Goal: Task Accomplishment & Management: Use online tool/utility

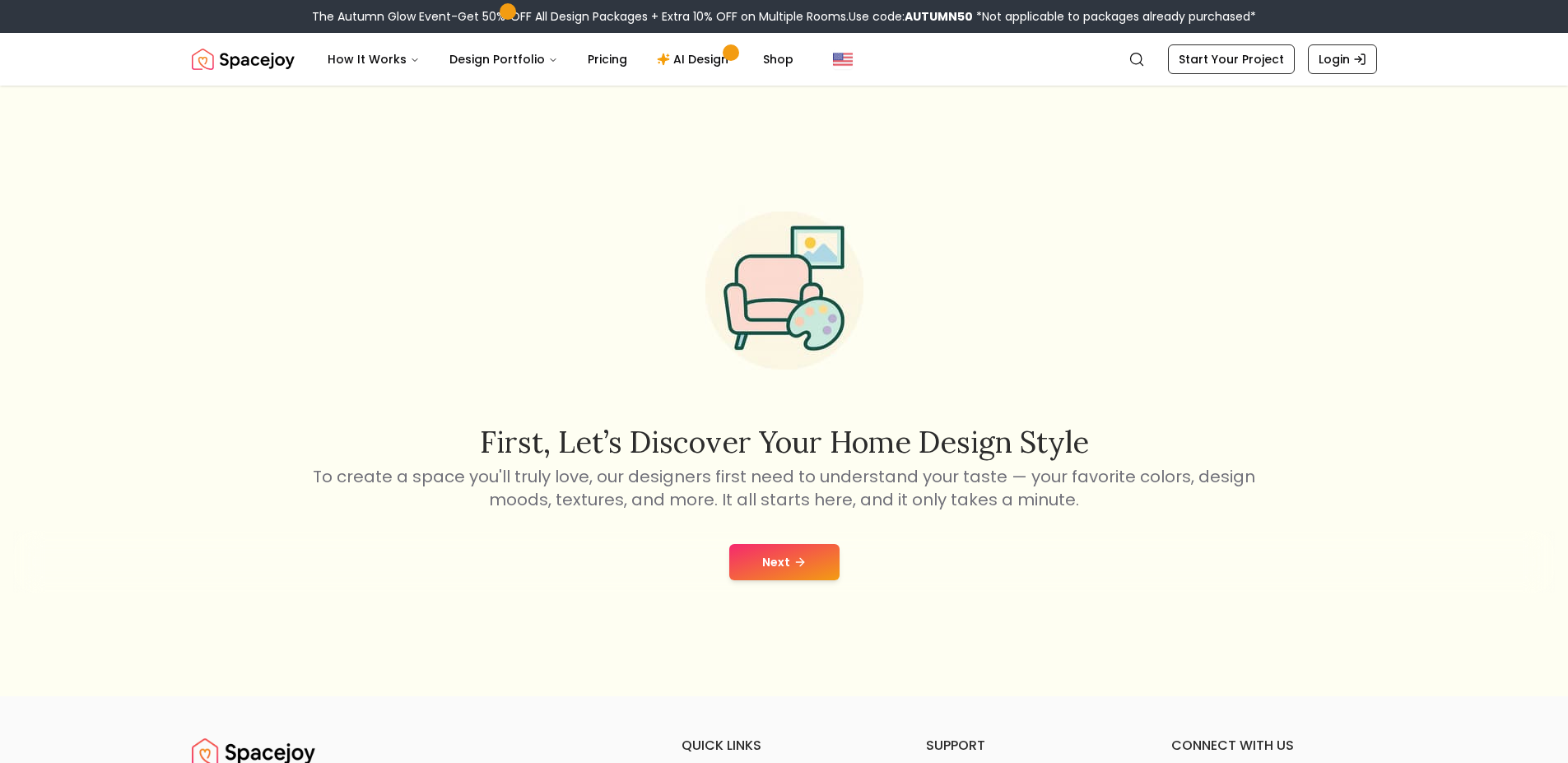
click at [799, 562] on icon at bounding box center [799, 562] width 7 height 0
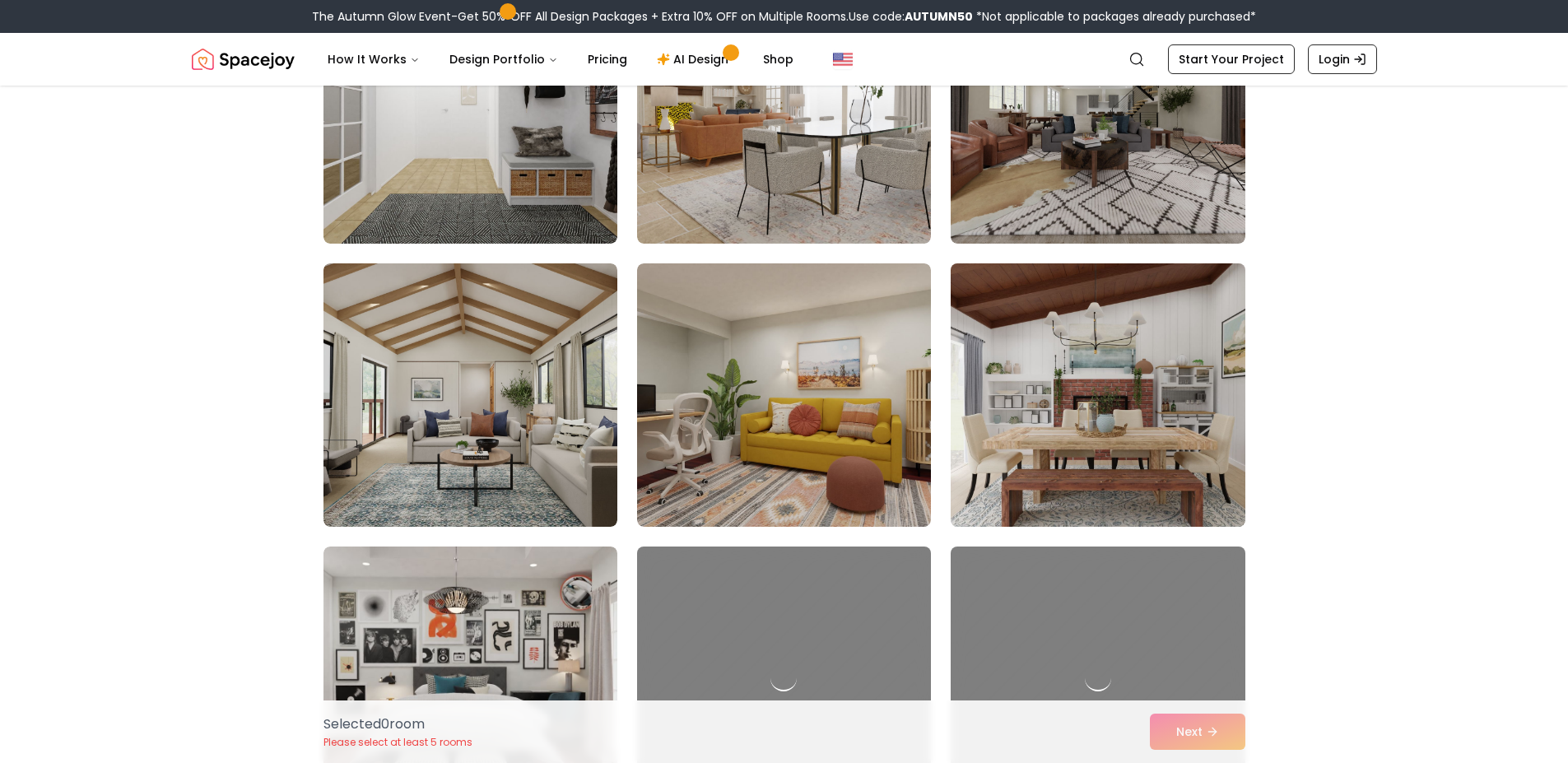
scroll to position [3754, 0]
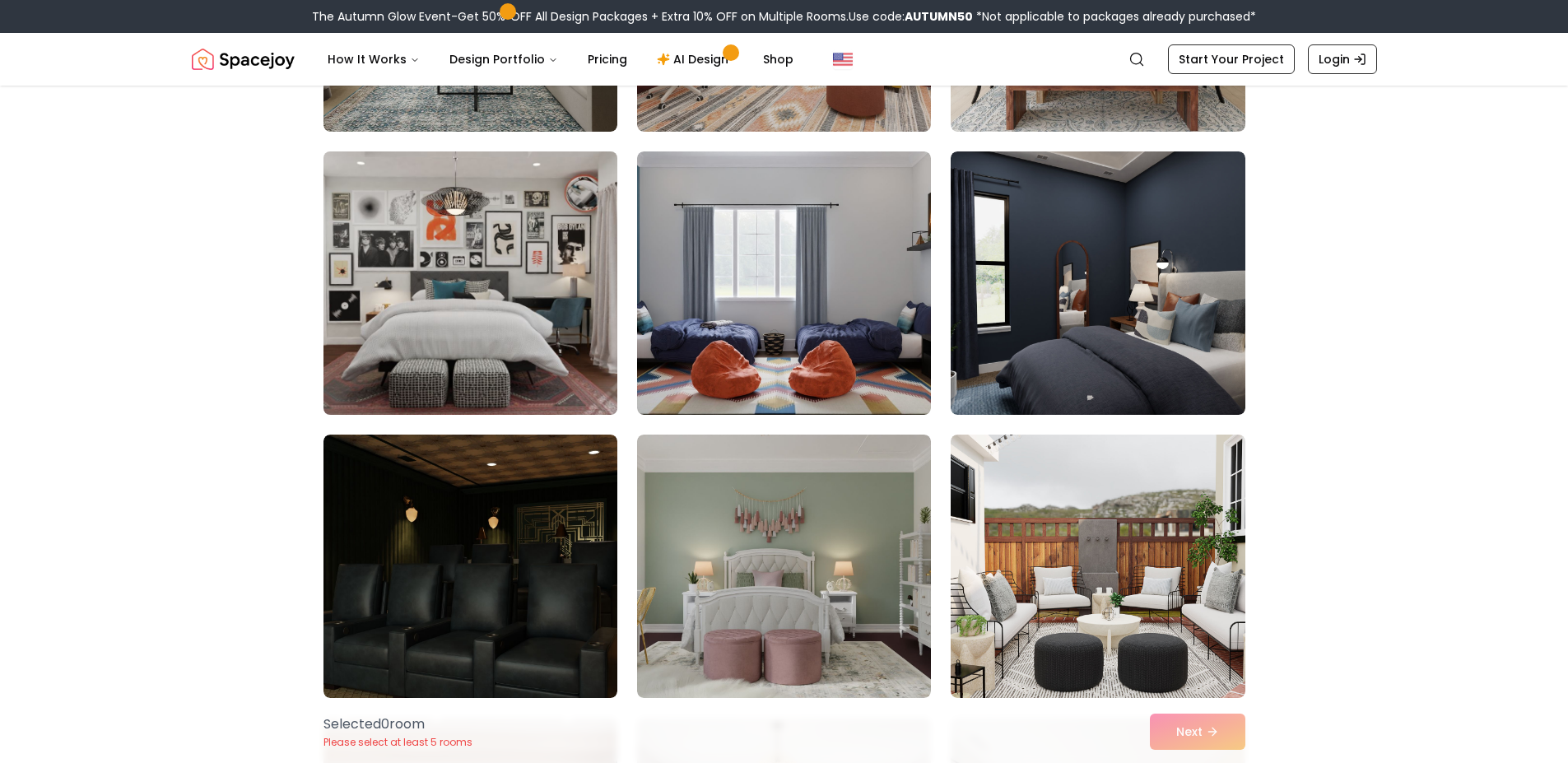
click at [413, 262] on img at bounding box center [471, 283] width 309 height 276
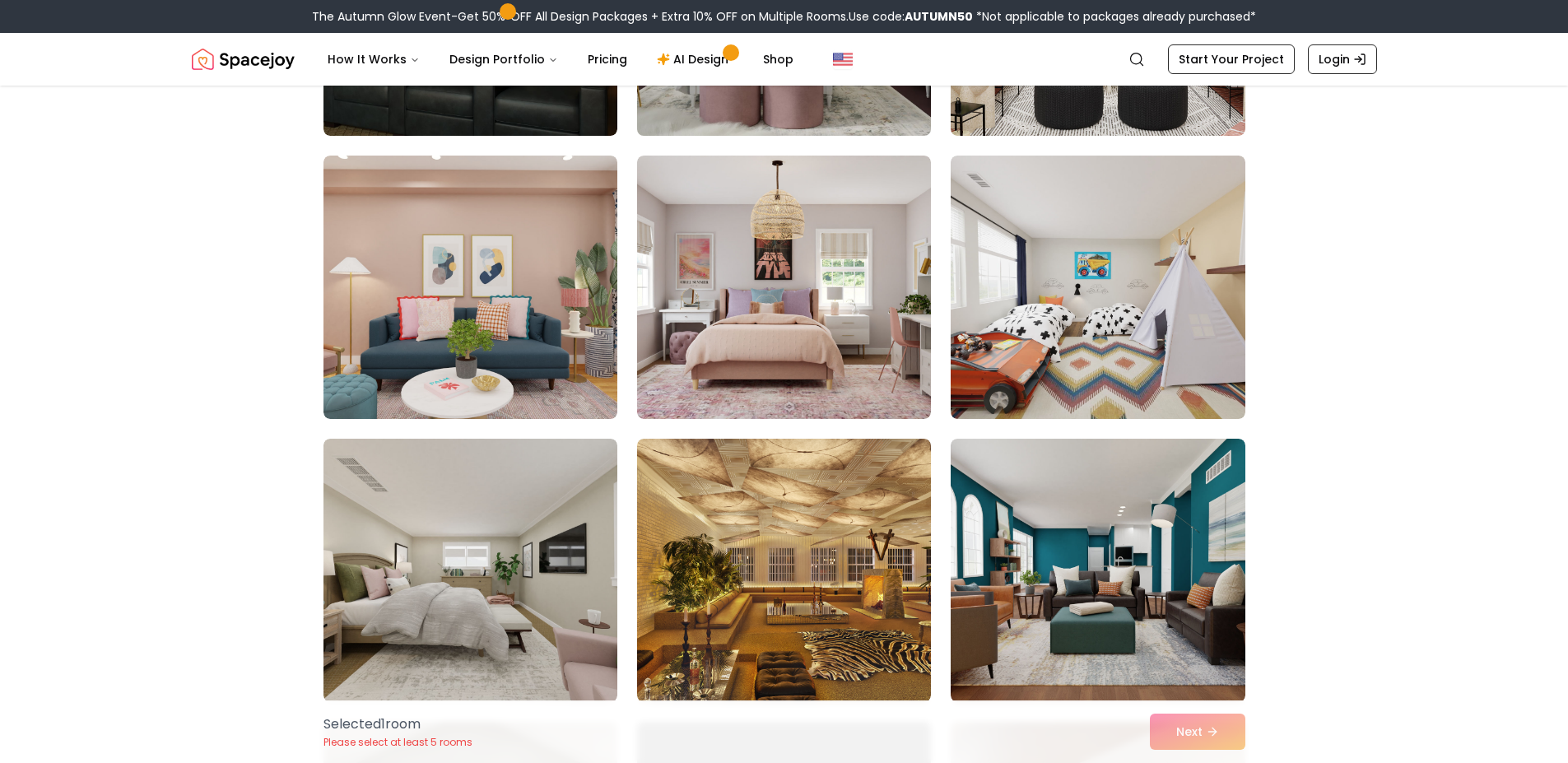
scroll to position [4446, 0]
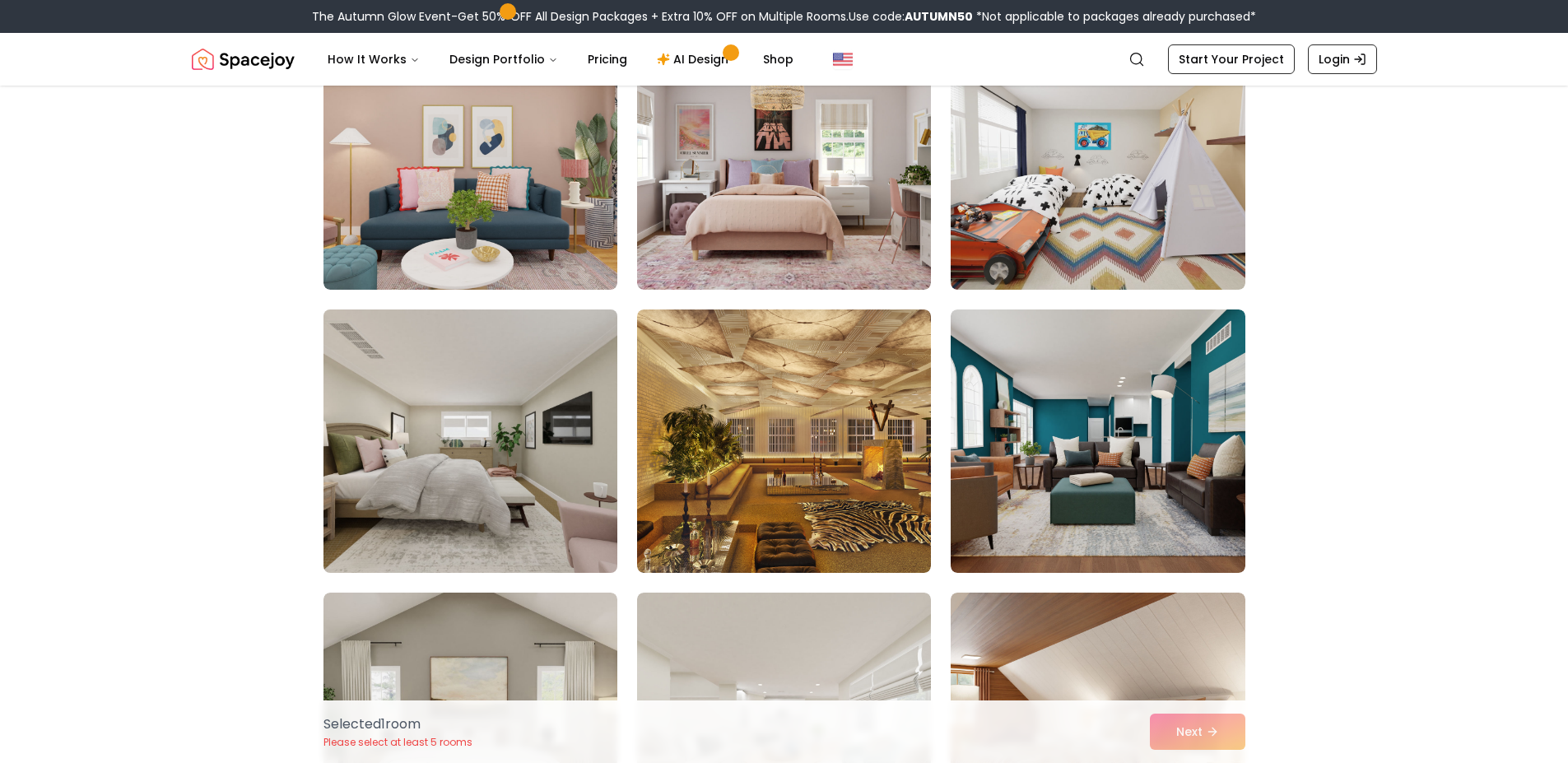
click at [426, 531] on img at bounding box center [471, 441] width 309 height 276
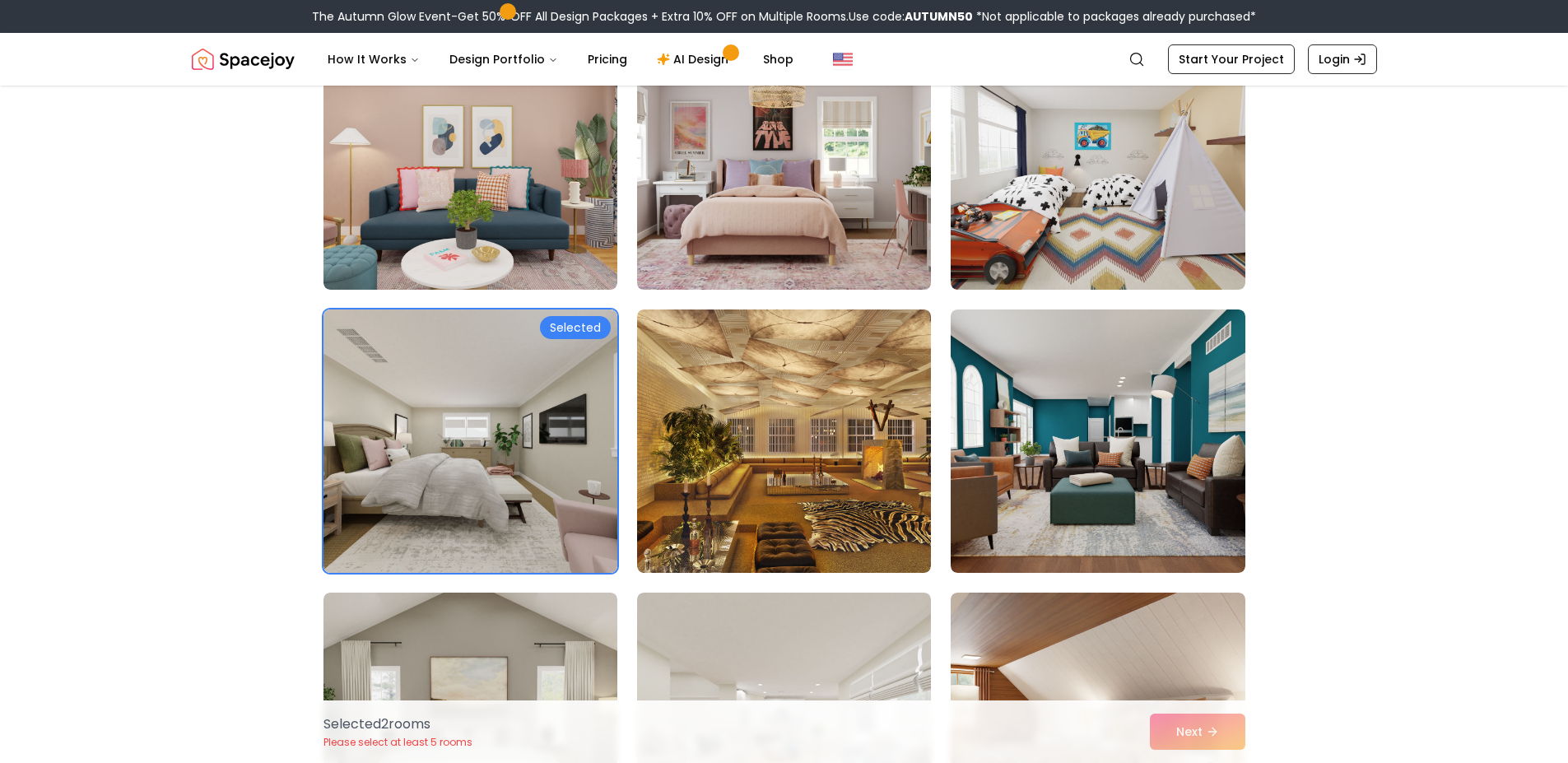
click at [755, 178] on img at bounding box center [784, 158] width 309 height 276
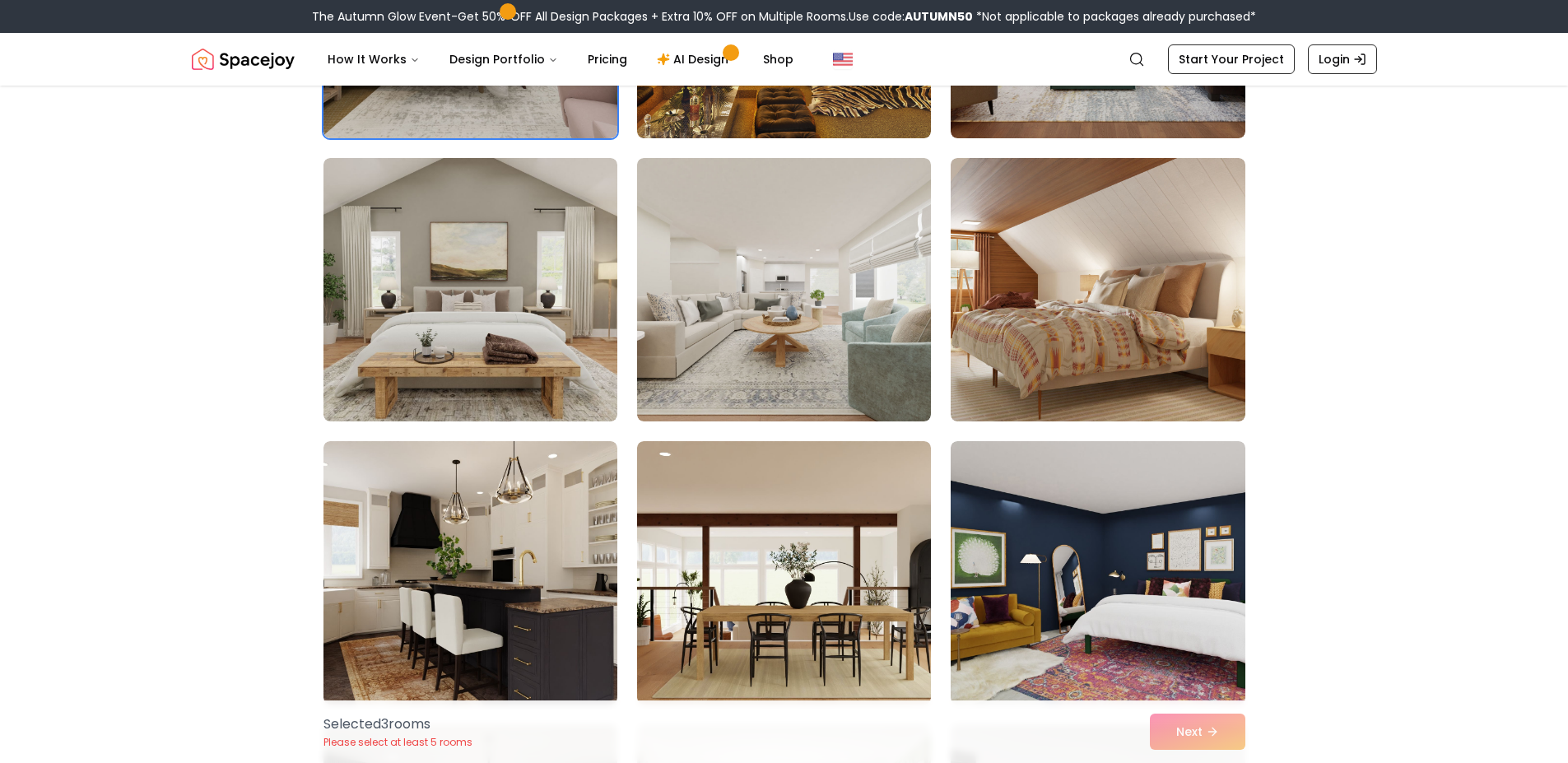
scroll to position [4644, 0]
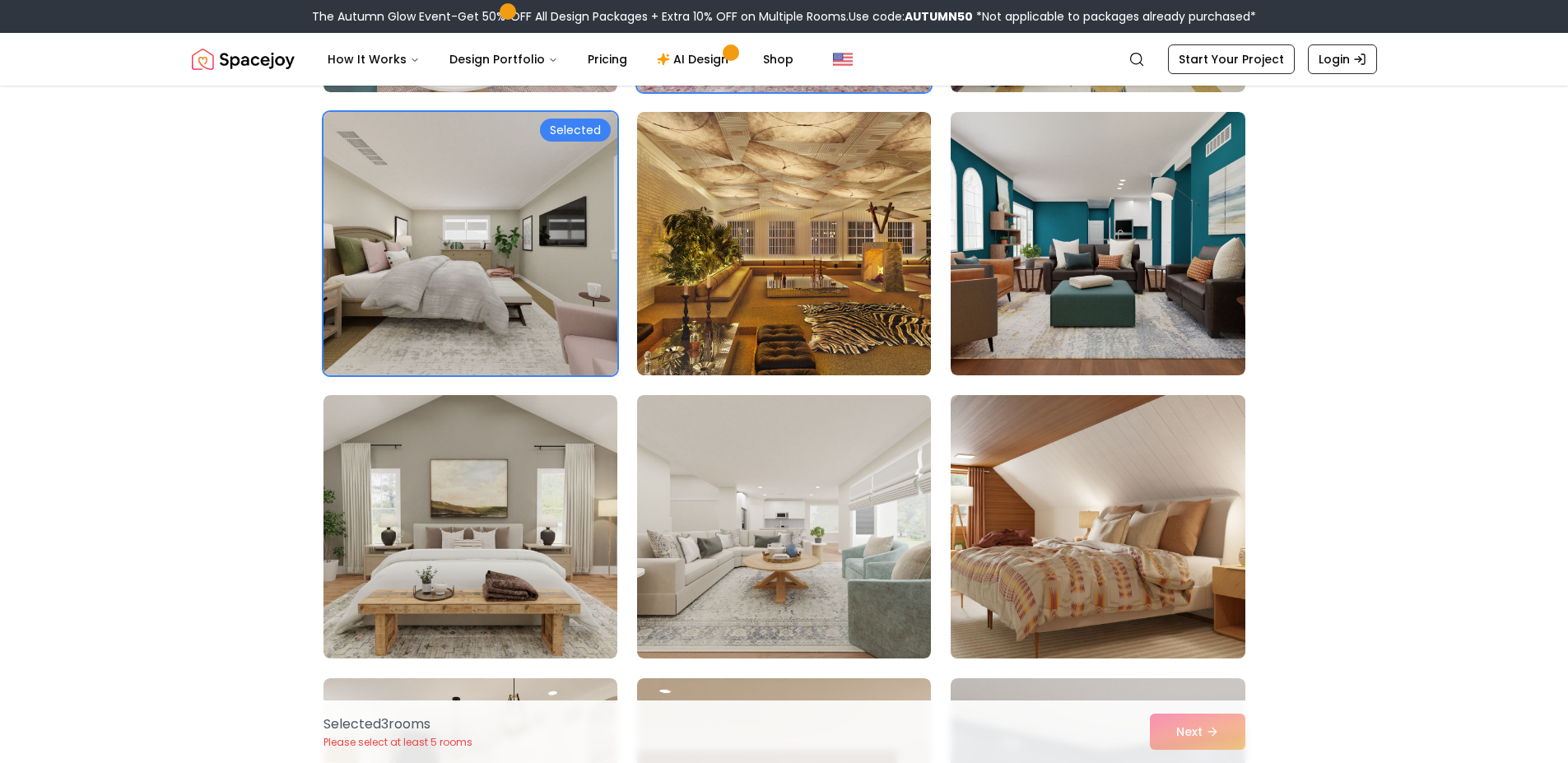
click at [1075, 577] on img at bounding box center [1097, 526] width 309 height 276
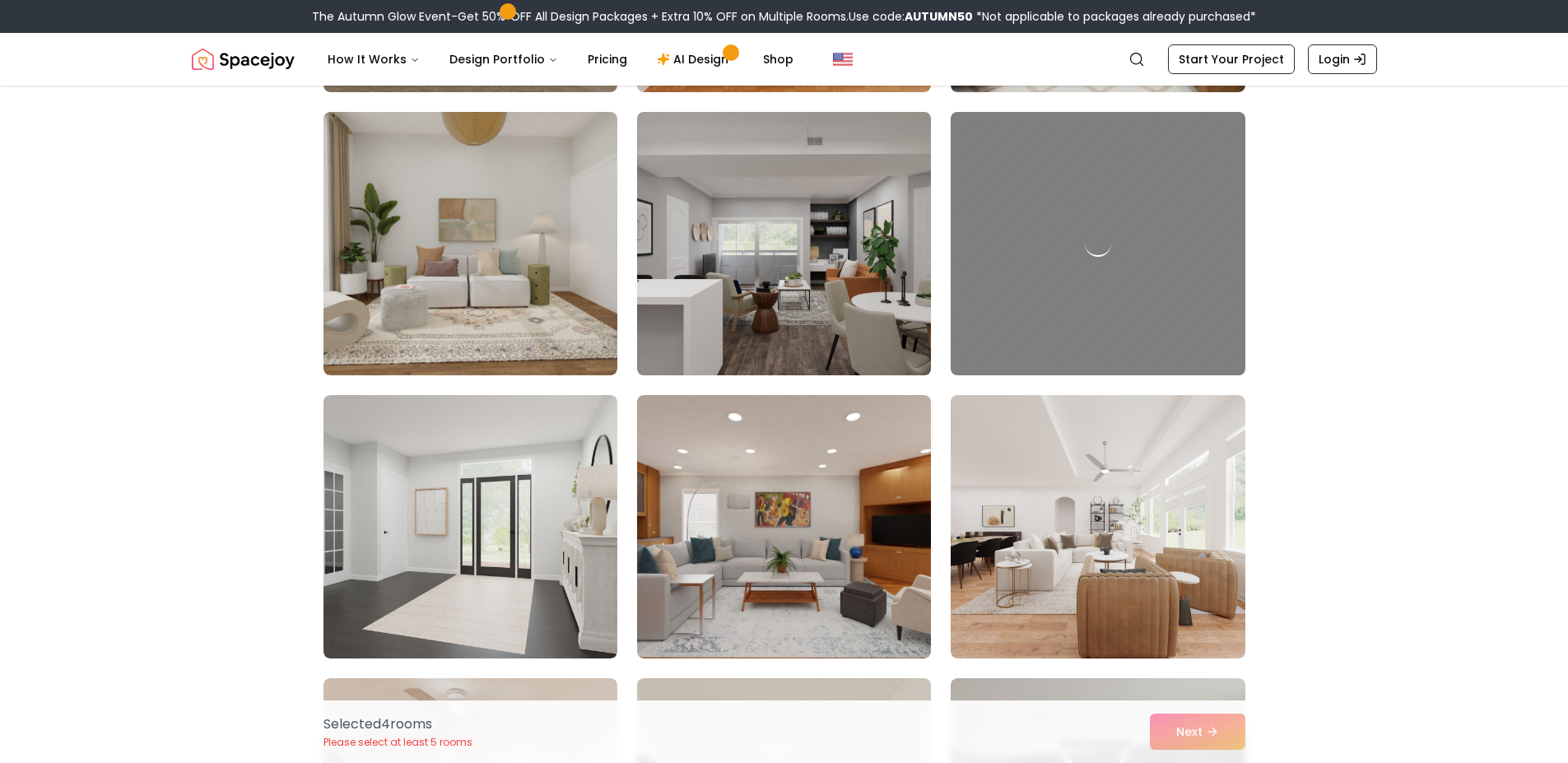
scroll to position [0, 0]
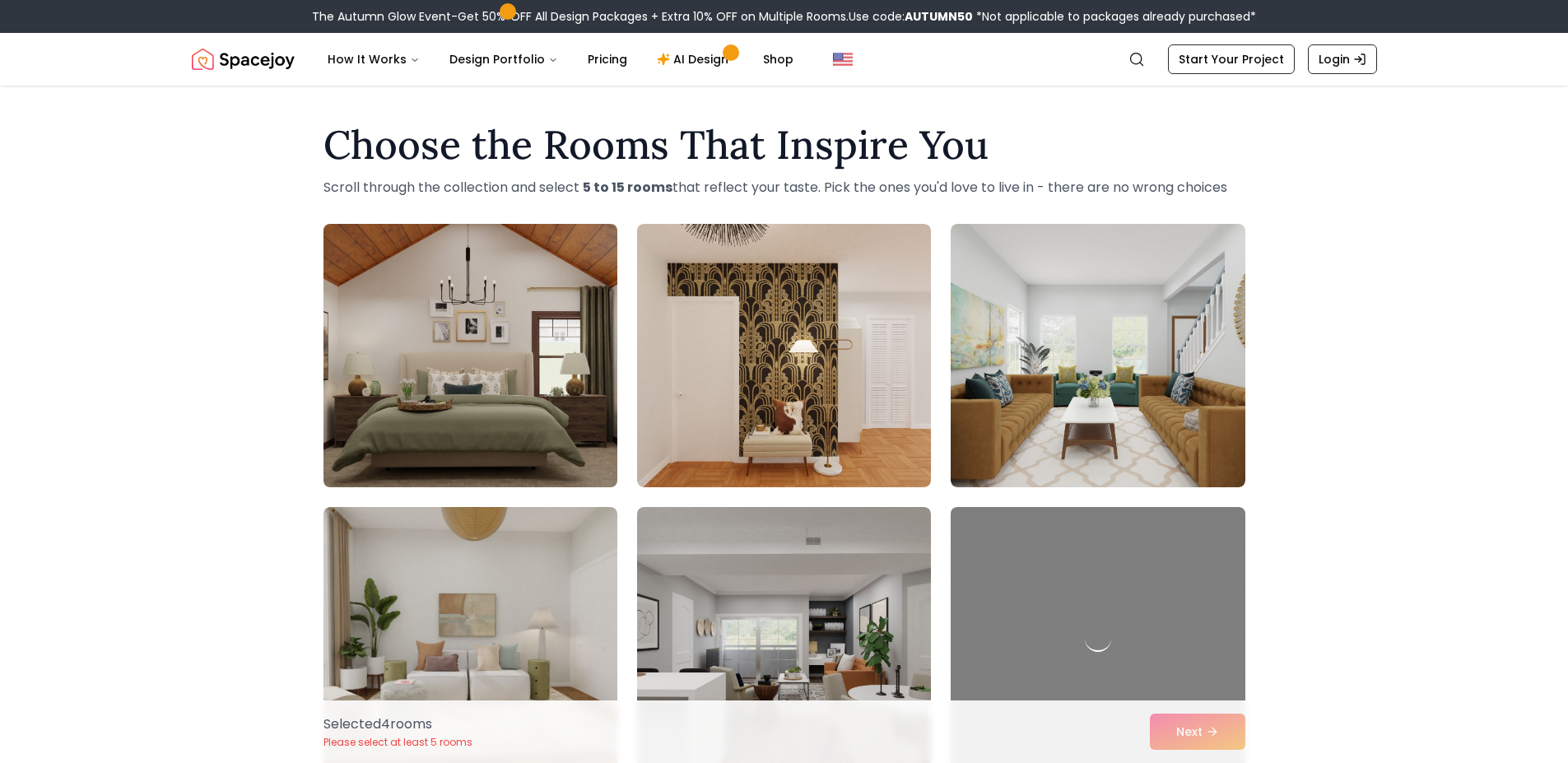
click at [424, 405] on img at bounding box center [471, 355] width 309 height 276
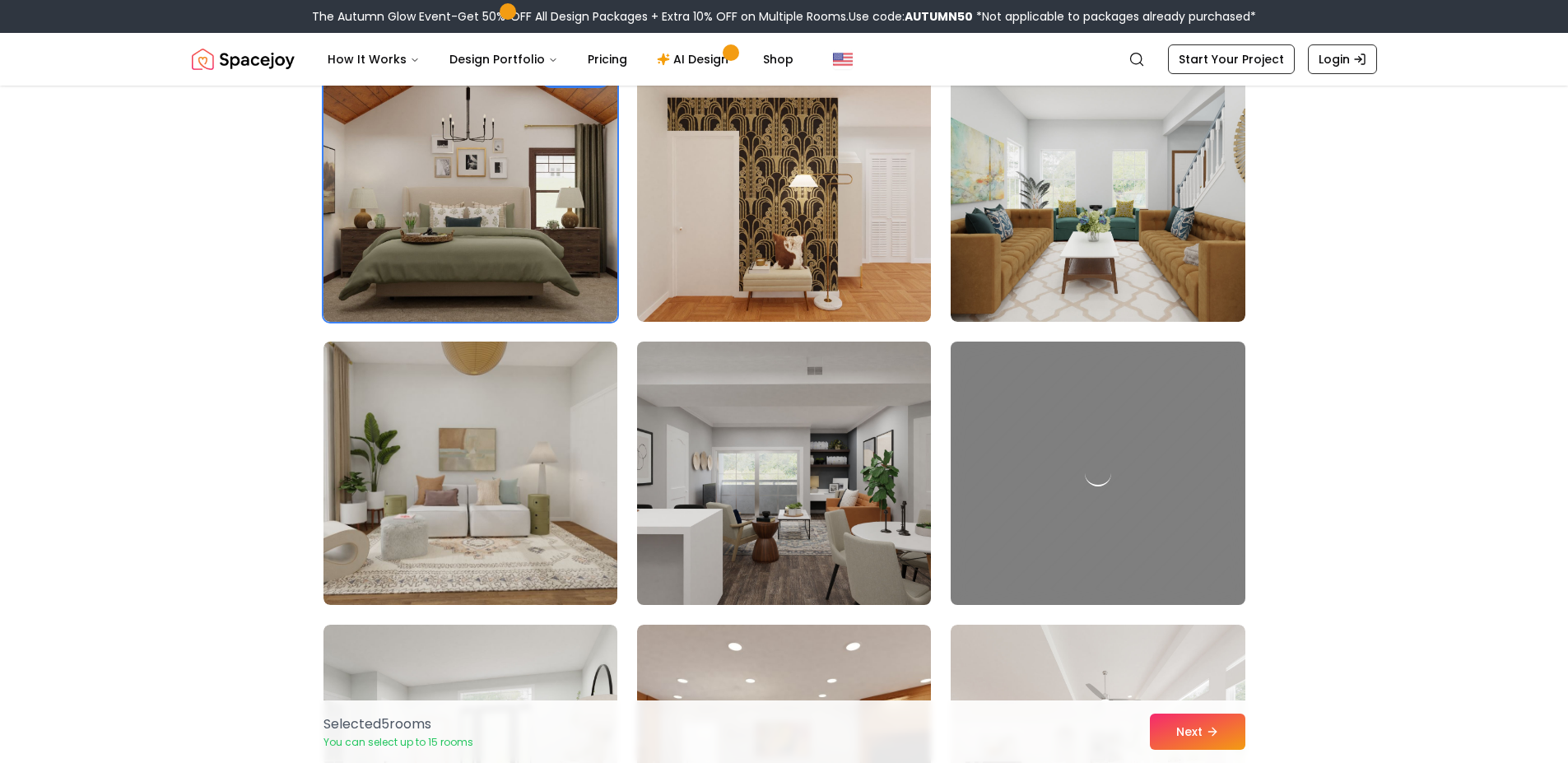
scroll to position [198, 0]
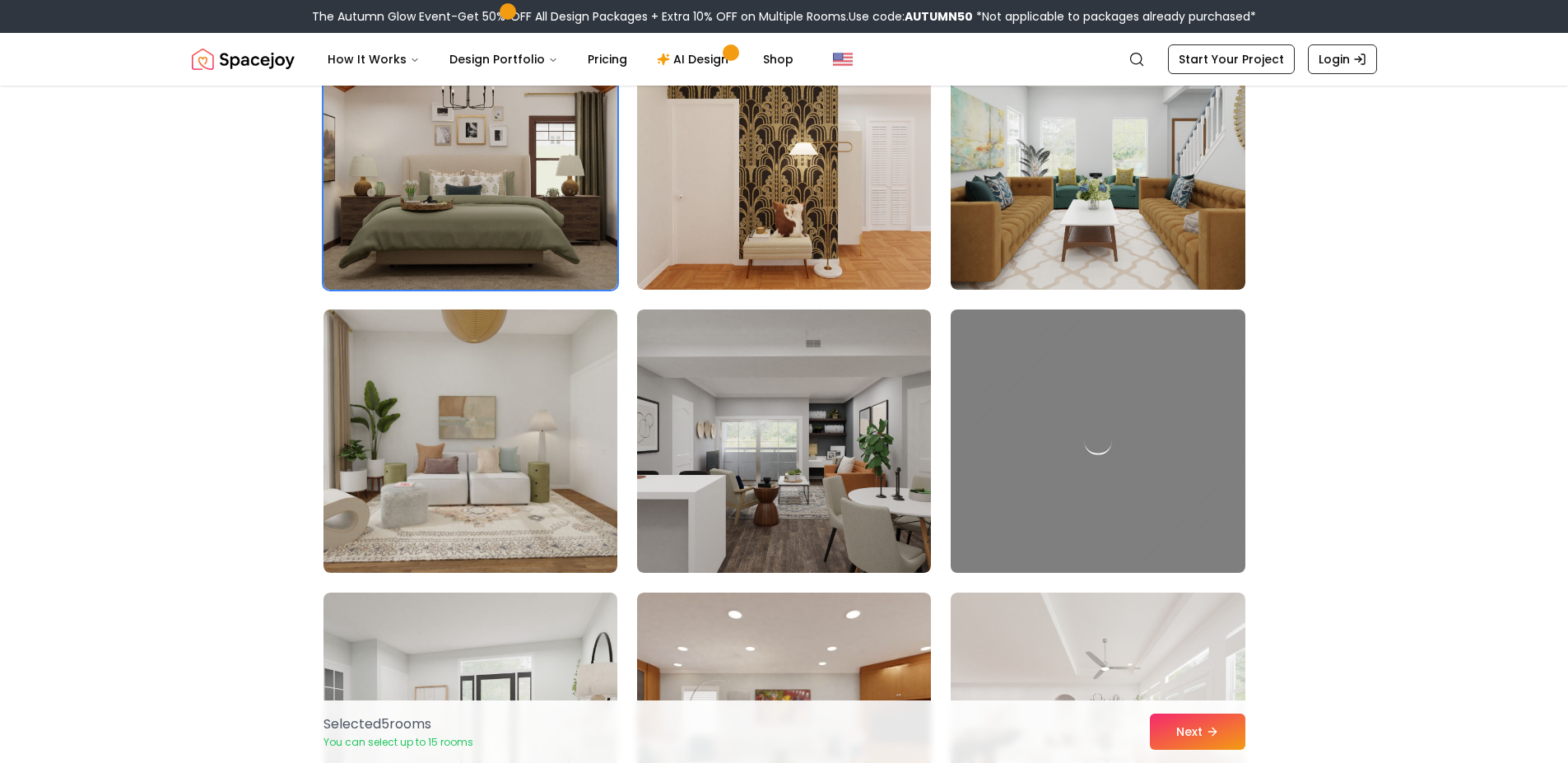
click at [1216, 445] on div at bounding box center [1097, 441] width 309 height 276
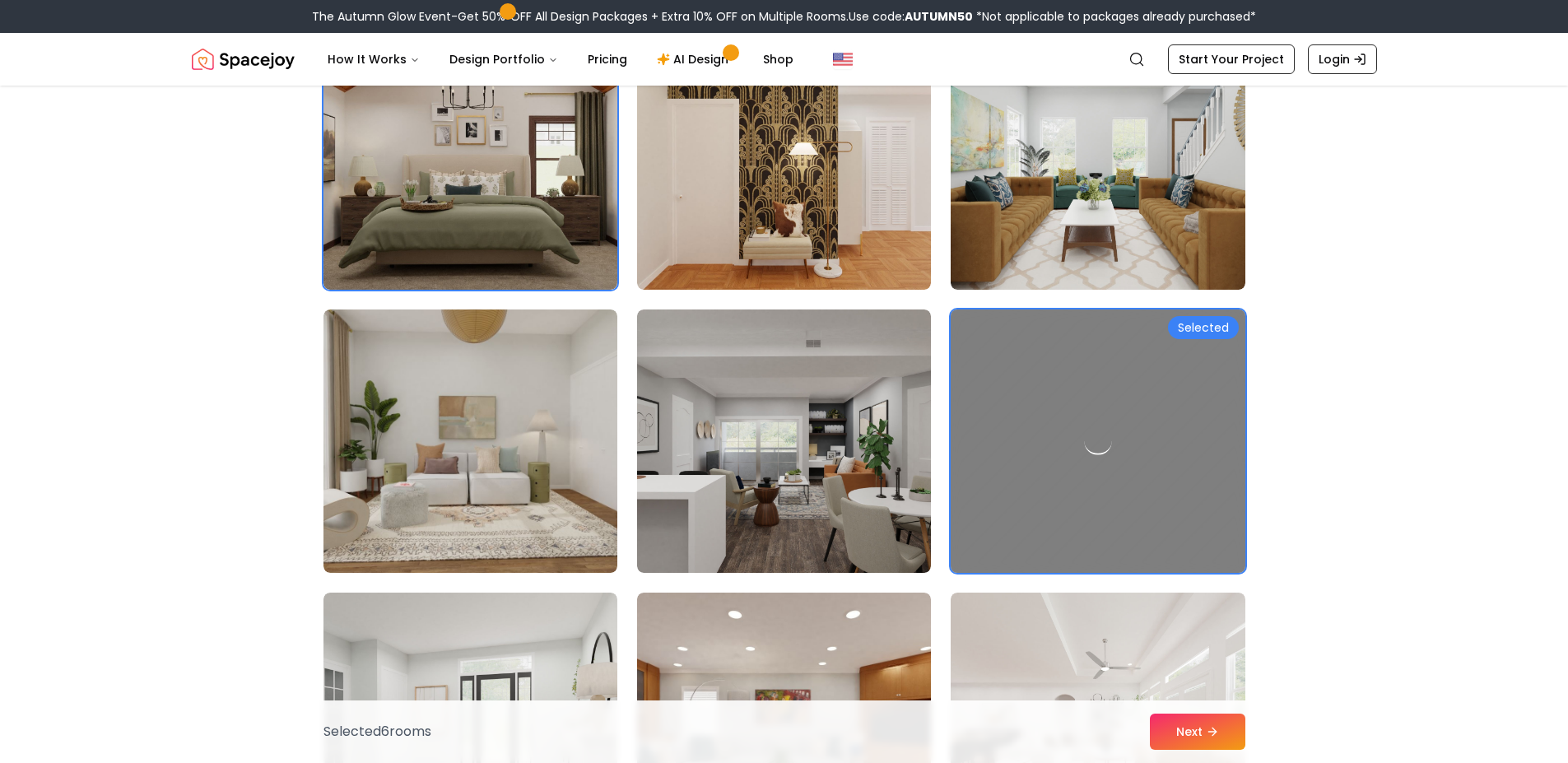
click at [1212, 452] on div at bounding box center [1097, 441] width 309 height 276
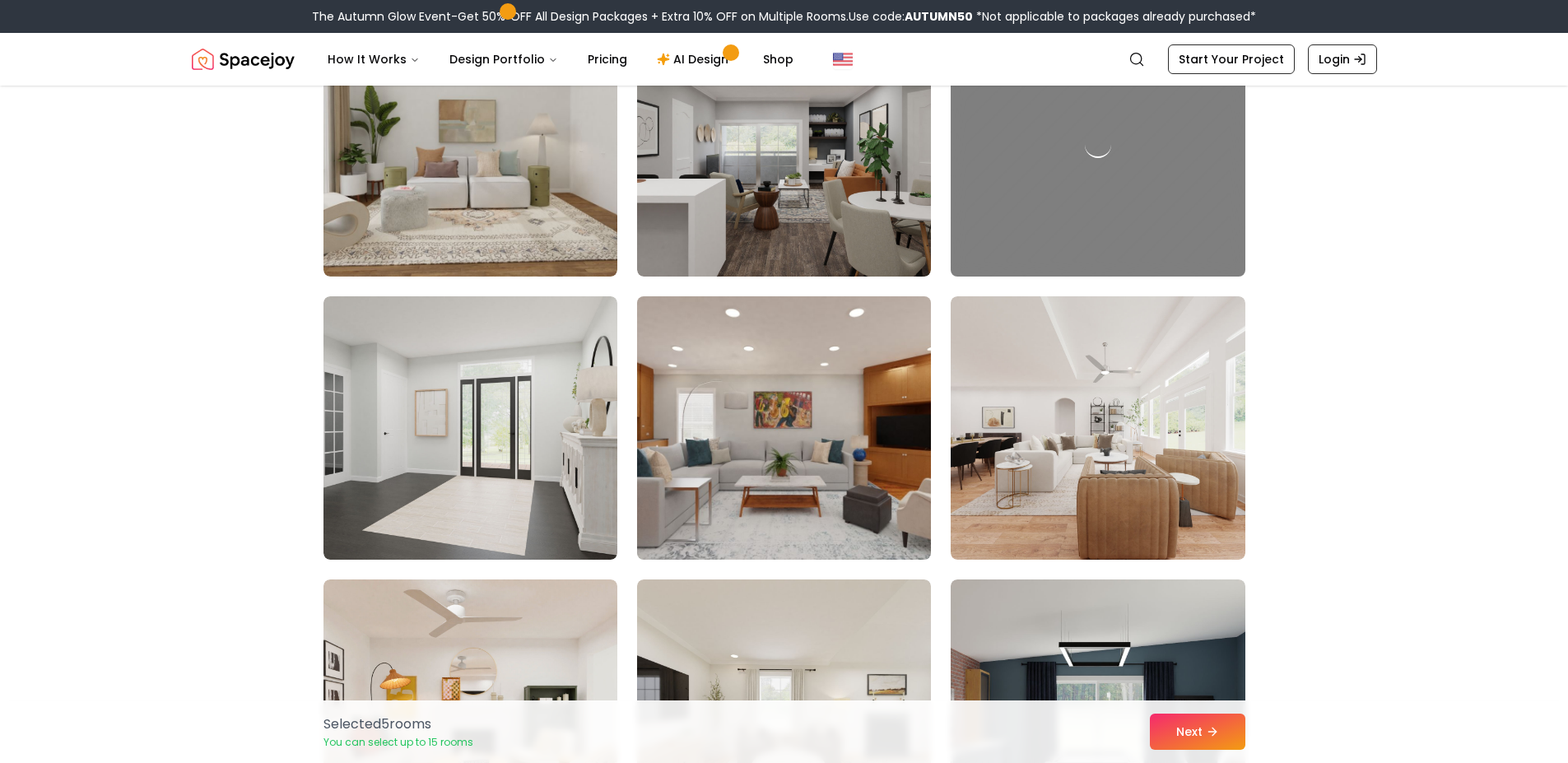
scroll to position [790, 0]
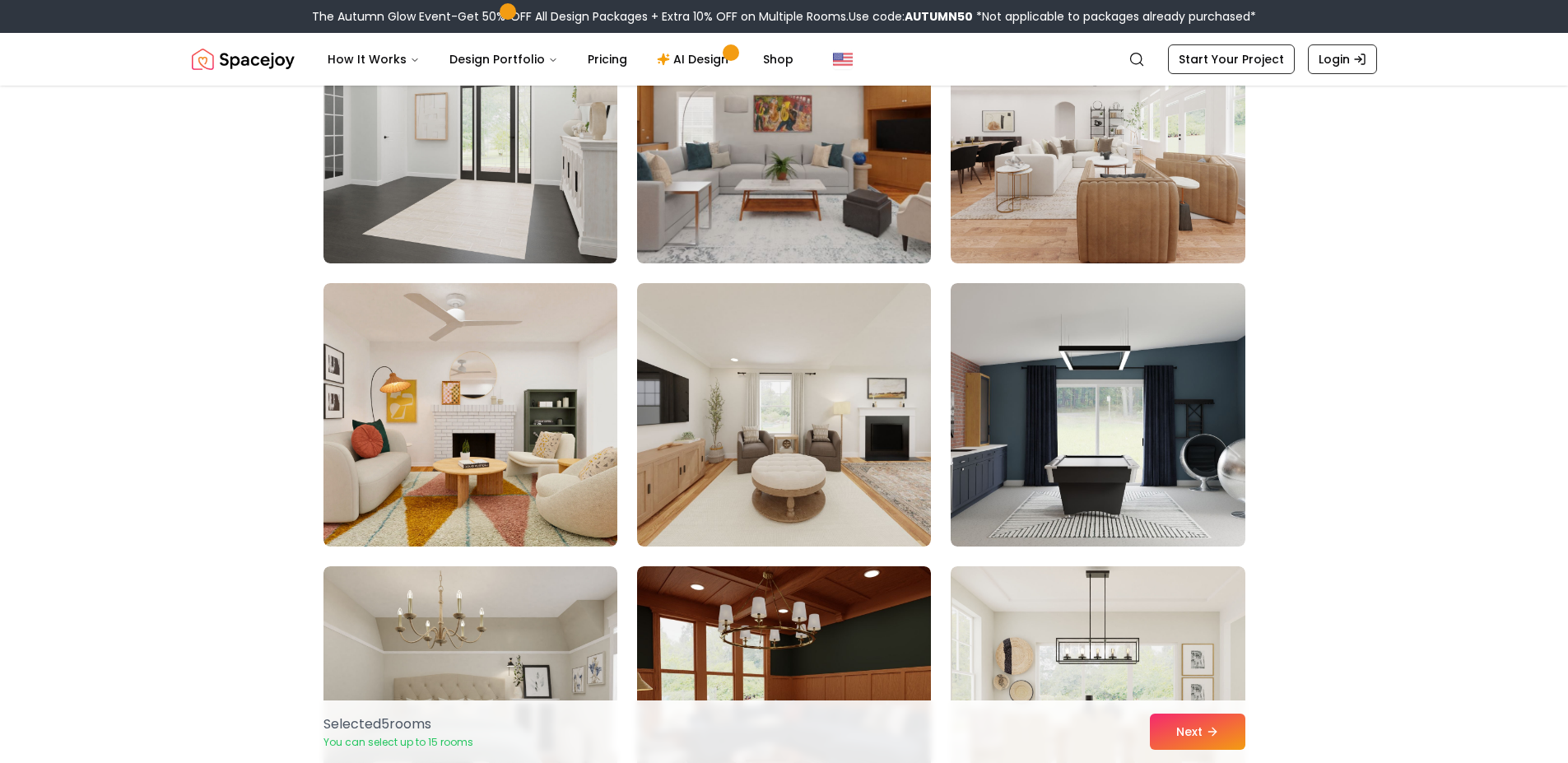
click at [805, 187] on img at bounding box center [784, 131] width 309 height 276
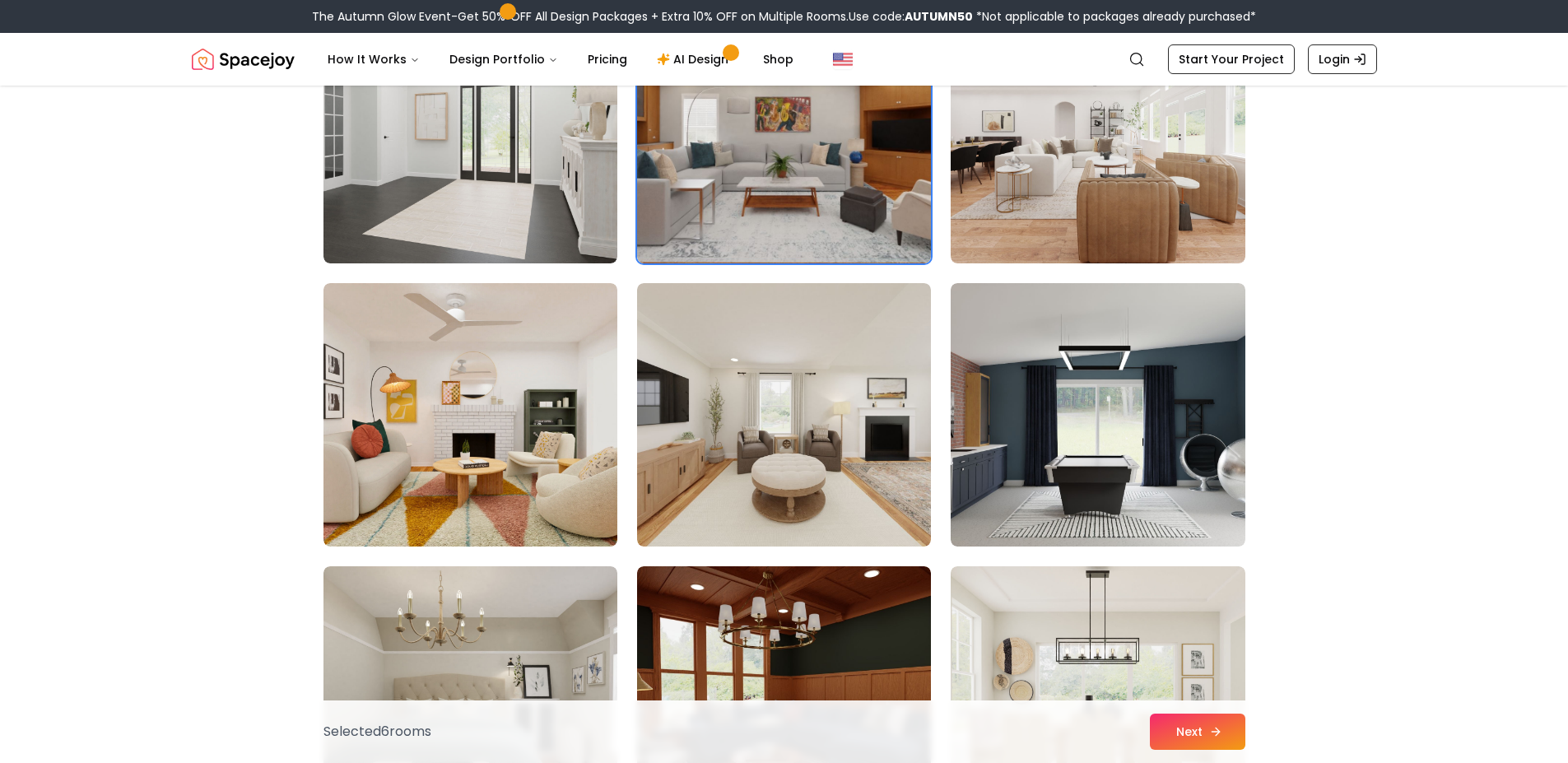
click at [1205, 720] on button "Next" at bounding box center [1197, 732] width 95 height 37
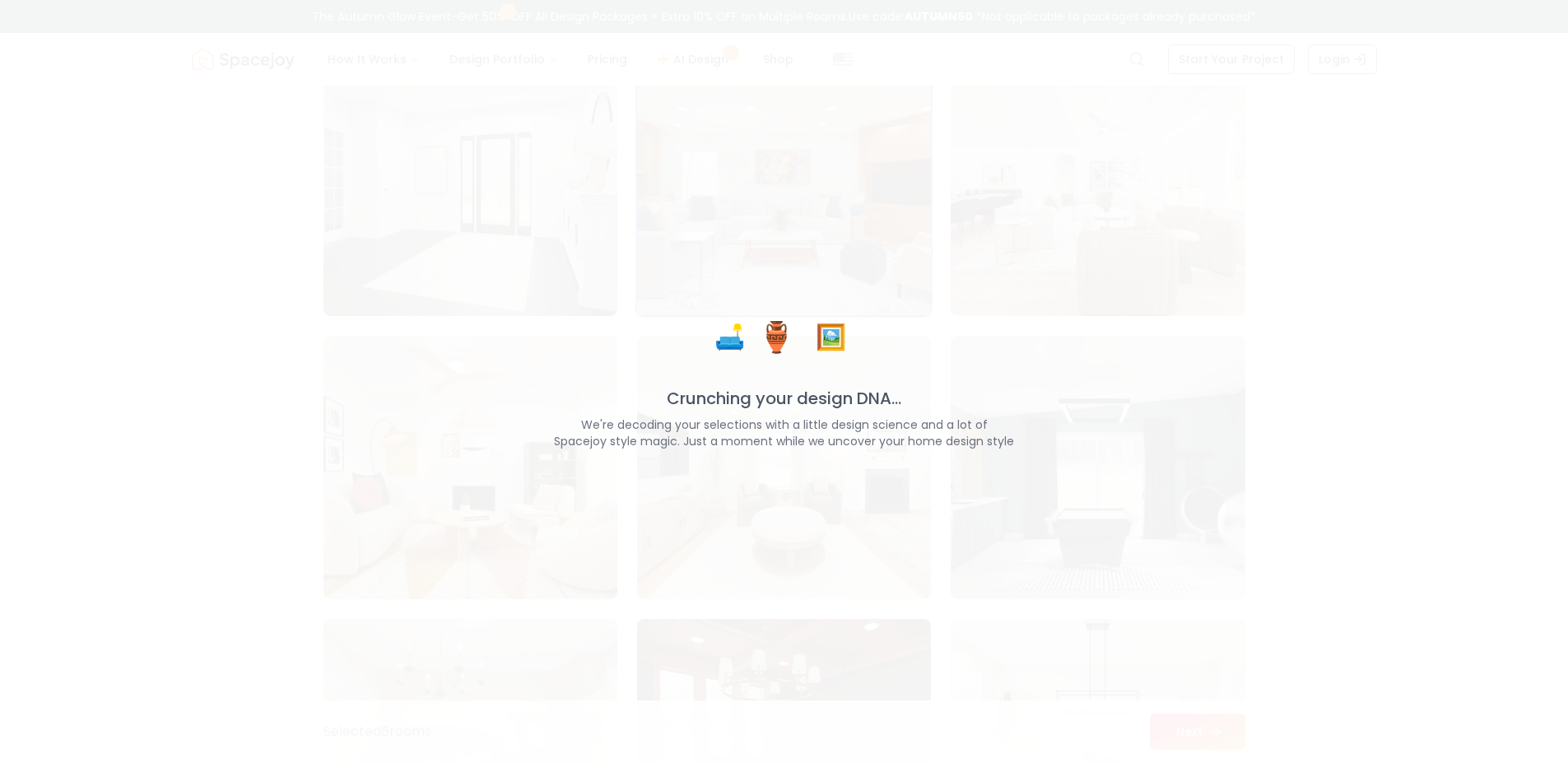
scroll to position [843, 0]
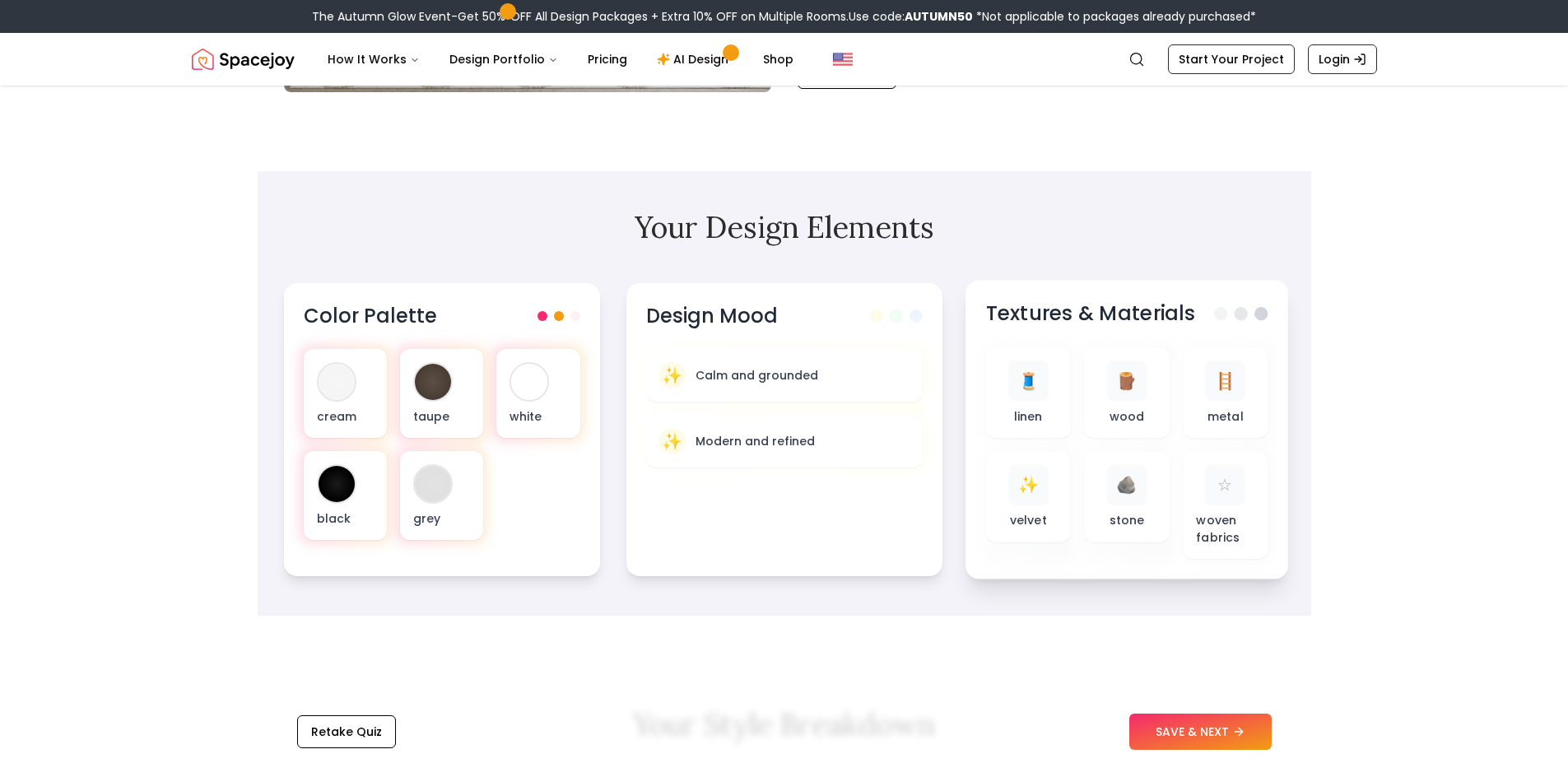
scroll to position [494, 0]
